Goal: Information Seeking & Learning: Understand process/instructions

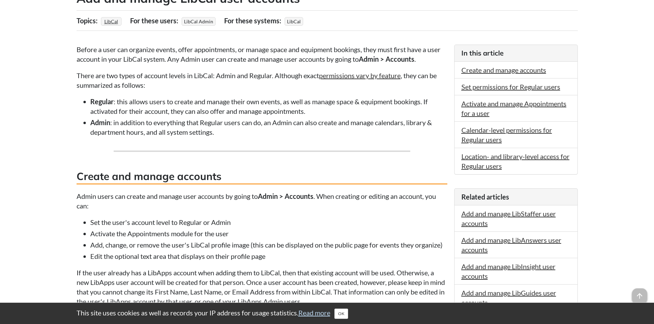
scroll to position [172, 0]
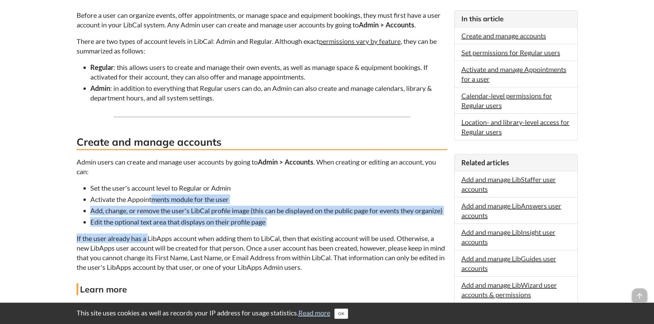
drag, startPoint x: 152, startPoint y: 204, endPoint x: 148, endPoint y: 230, distance: 26.1
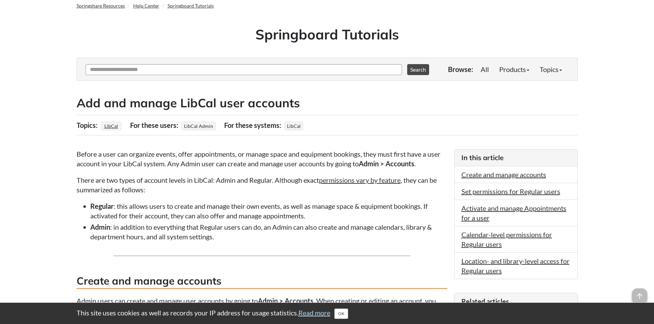
scroll to position [0, 0]
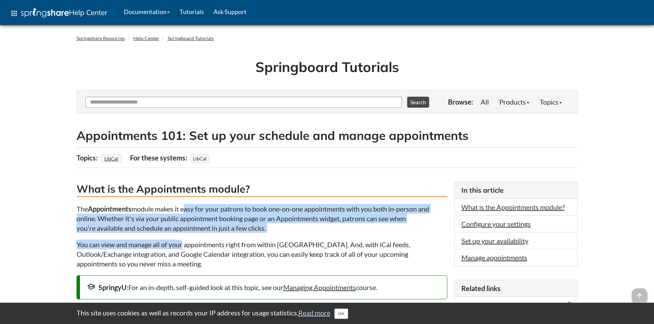
drag, startPoint x: 185, startPoint y: 201, endPoint x: 183, endPoint y: 240, distance: 38.8
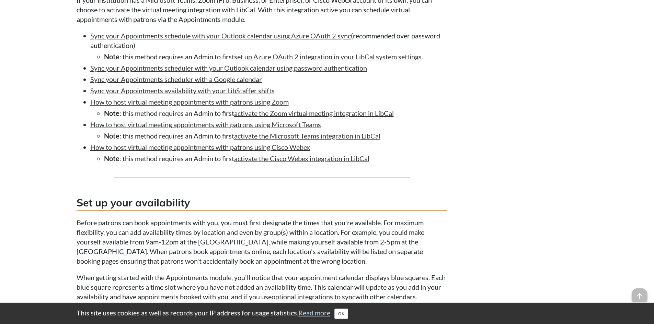
scroll to position [823, 0]
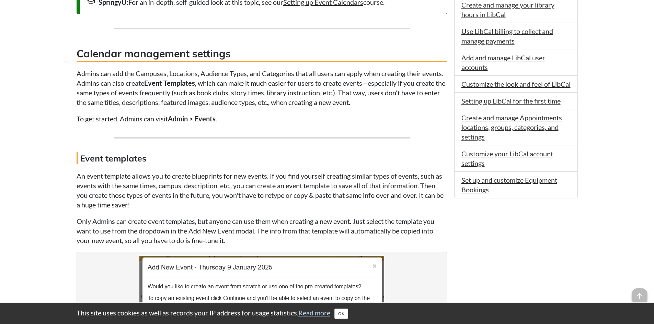
scroll to position [377, 0]
click at [190, 118] on strong "Admin > Events" at bounding box center [192, 118] width 48 height 8
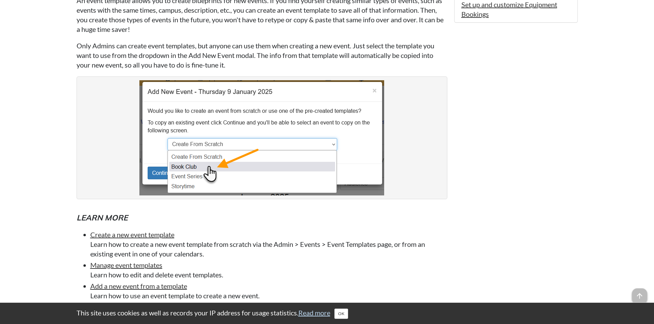
scroll to position [583, 0]
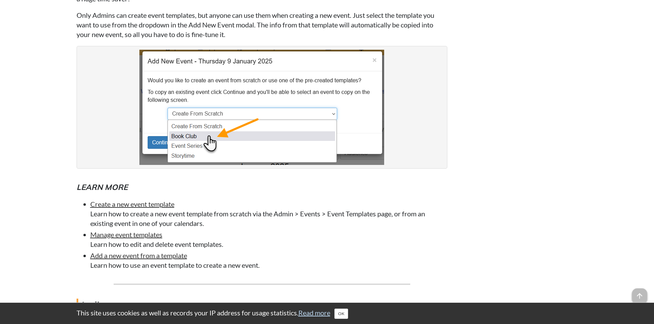
click at [128, 190] on h5 "Learn more" at bounding box center [262, 187] width 371 height 11
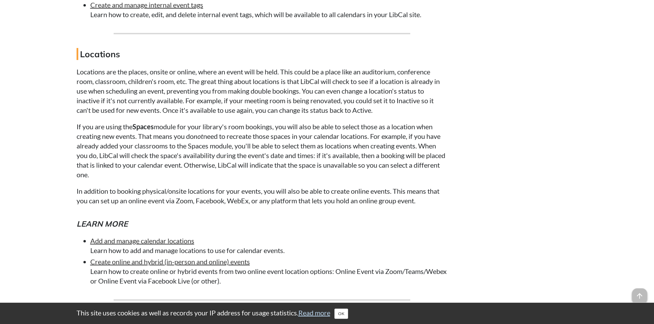
scroll to position [2024, 0]
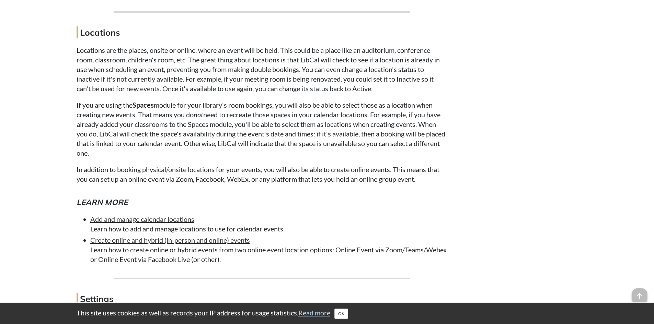
drag, startPoint x: 192, startPoint y: 50, endPoint x: 198, endPoint y: 155, distance: 105.2
click at [148, 220] on link "Add and manage calendar locations" at bounding box center [142, 219] width 104 height 8
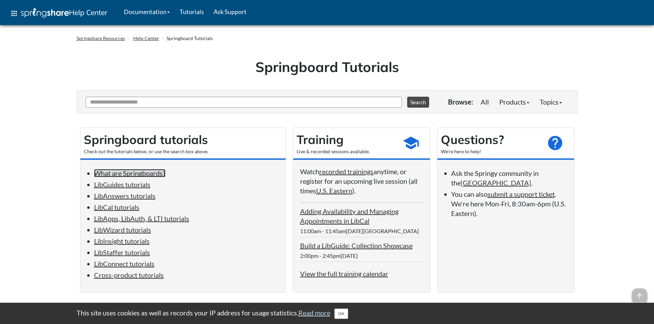
click at [160, 172] on link "What are Springboards?" at bounding box center [129, 173] width 71 height 8
click at [127, 207] on link "LibCal tutorials" at bounding box center [116, 207] width 45 height 8
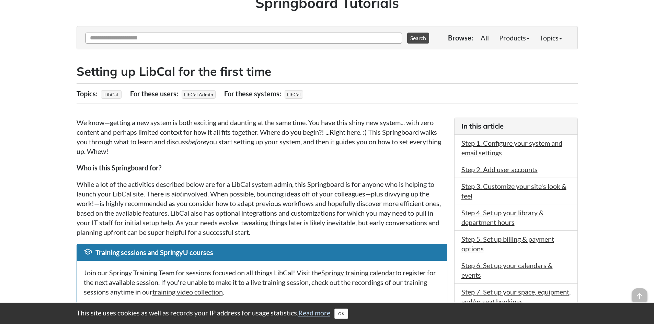
scroll to position [69, 0]
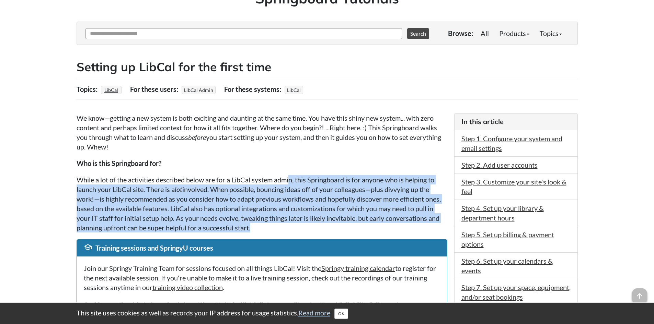
drag, startPoint x: 293, startPoint y: 185, endPoint x: 291, endPoint y: 230, distance: 44.3
click at [291, 230] on p "While a lot of the activities described below are for a LibCal system admin, th…" at bounding box center [262, 204] width 371 height 58
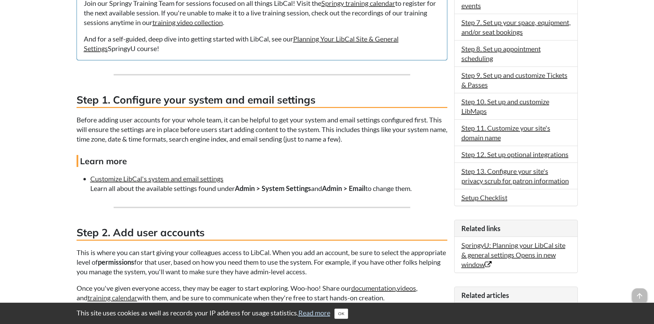
scroll to position [343, 0]
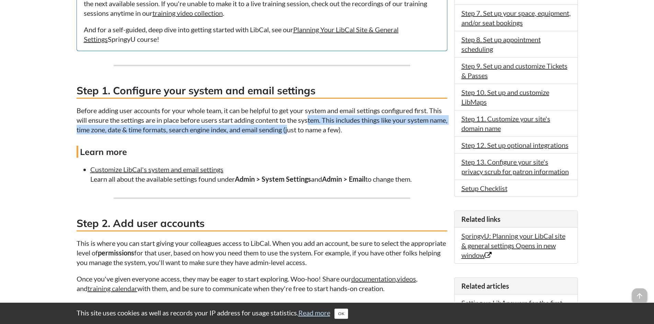
drag, startPoint x: 311, startPoint y: 124, endPoint x: 311, endPoint y: 129, distance: 4.5
click at [311, 129] on p "Before adding user accounts for your whole team, it can be helpful to get your …" at bounding box center [262, 120] width 371 height 29
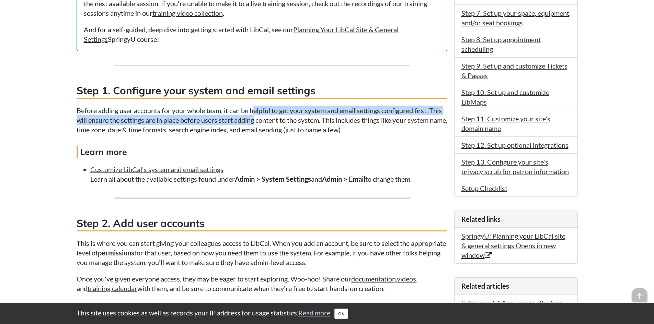
drag, startPoint x: 256, startPoint y: 107, endPoint x: 255, endPoint y: 118, distance: 11.0
click at [255, 118] on p "Before adding user accounts for your whole team, it can be helpful to get your …" at bounding box center [262, 120] width 371 height 29
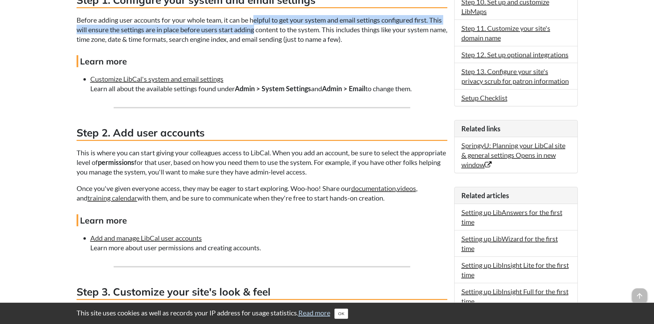
scroll to position [446, 0]
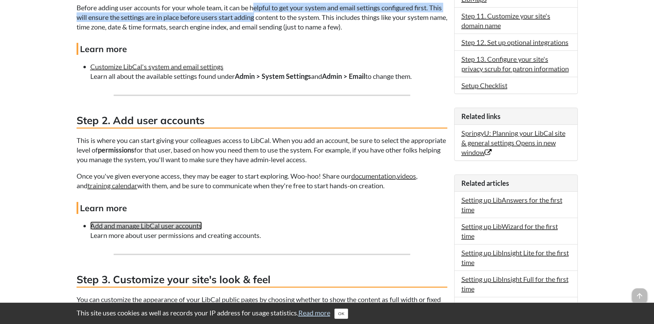
click at [141, 224] on link "Add and manage LibCal user accounts" at bounding box center [146, 226] width 112 height 8
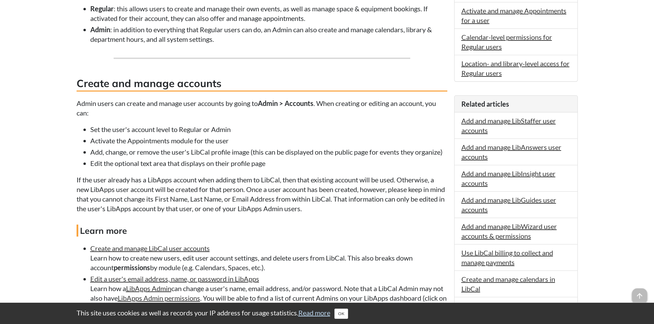
scroll to position [240, 0]
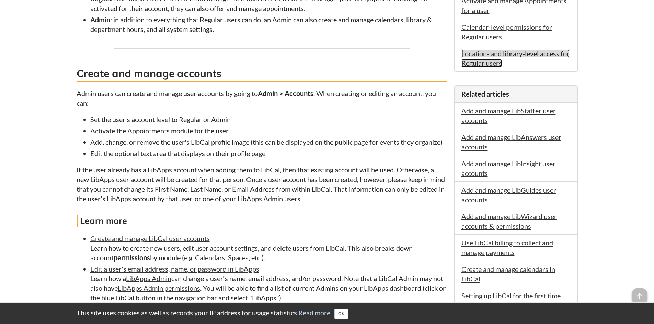
click at [493, 57] on link "Location- and library-level access for Regular users" at bounding box center [515, 58] width 108 height 18
